Goal: Transaction & Acquisition: Book appointment/travel/reservation

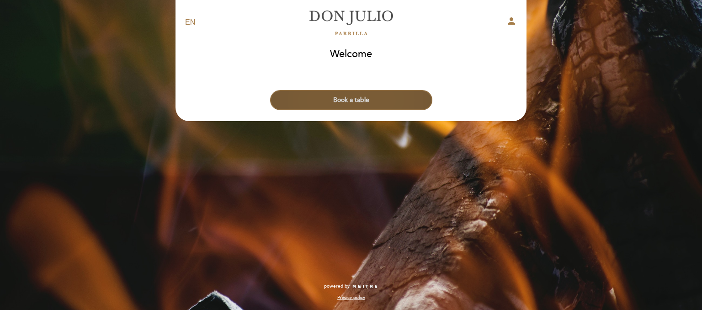
click at [388, 102] on button "Book a table" at bounding box center [351, 100] width 162 height 20
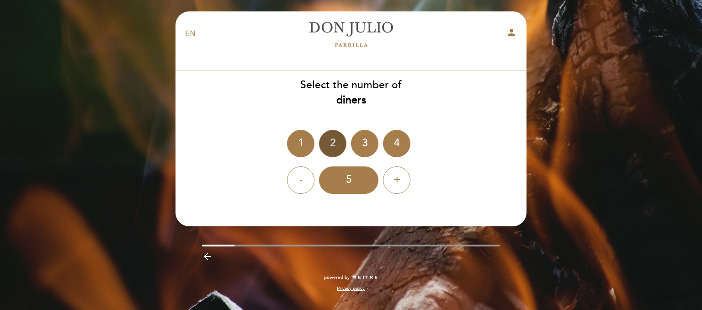
click at [335, 152] on div "2" at bounding box center [332, 143] width 27 height 27
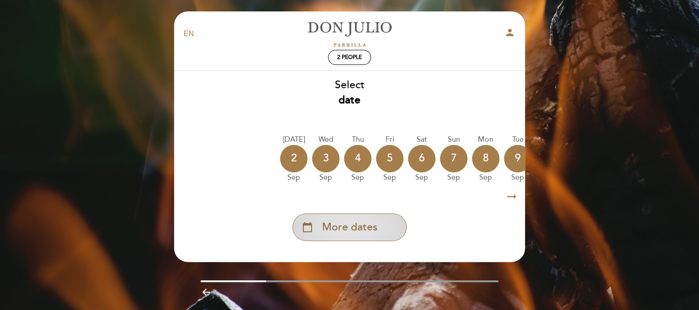
click at [392, 229] on div "calendar_today More dates" at bounding box center [349, 226] width 114 height 27
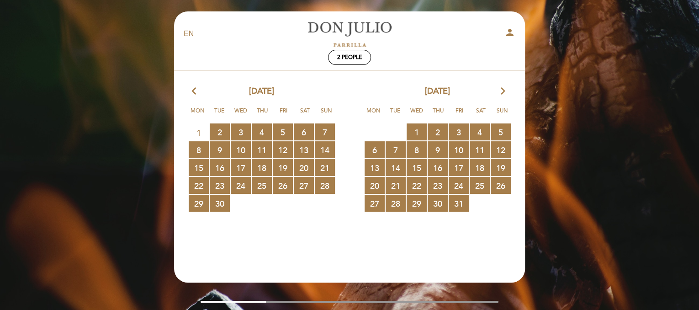
click at [499, 90] on icon "arrow_forward_ios" at bounding box center [503, 91] width 8 height 12
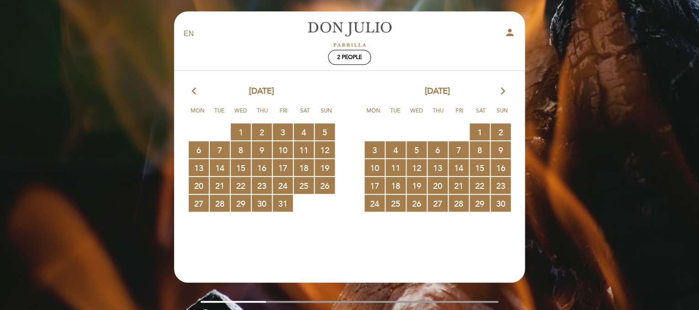
click at [499, 90] on icon "arrow_forward_ios" at bounding box center [503, 91] width 8 height 12
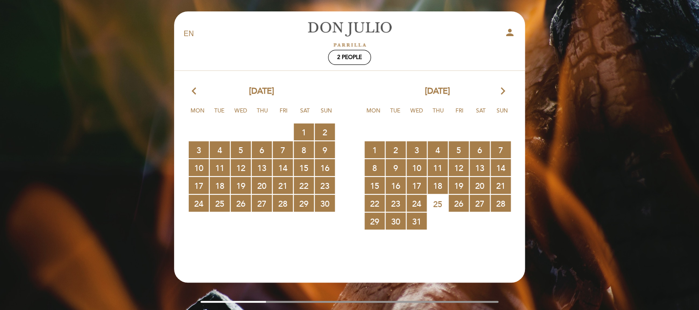
click at [510, 87] on div "[DATE] arrow_forward_ios" at bounding box center [437, 91] width 176 height 12
click at [502, 91] on icon "arrow_forward_ios" at bounding box center [503, 91] width 8 height 12
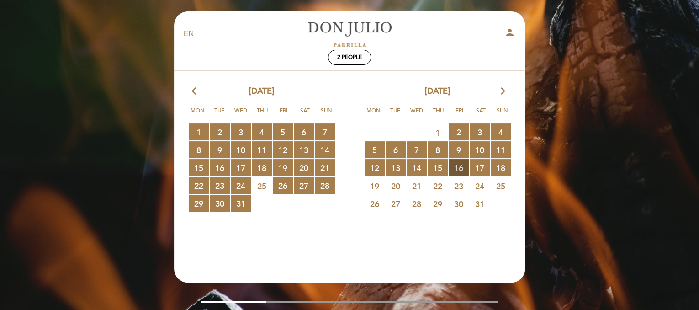
click at [465, 168] on span "16 RESERVATIONS AVAILABLE" at bounding box center [459, 167] width 20 height 17
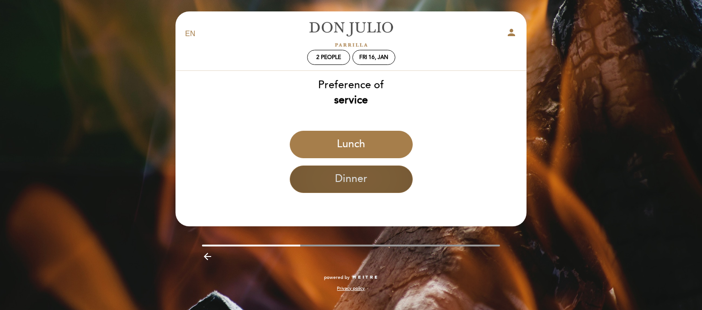
click at [369, 185] on button "Dinner" at bounding box center [351, 178] width 123 height 27
